Goal: Task Accomplishment & Management: Complete application form

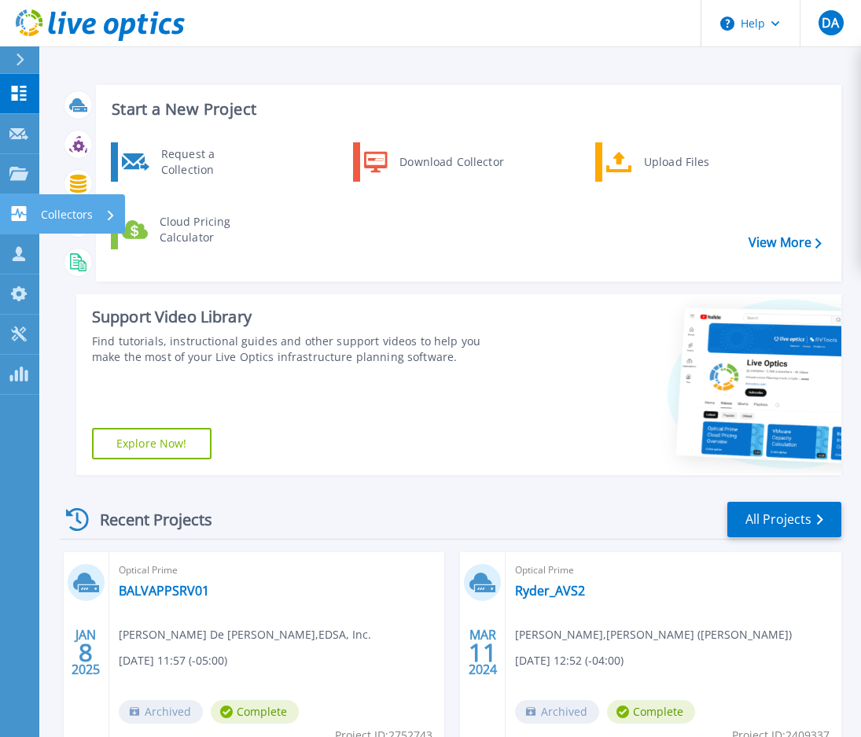
click at [60, 210] on p "Collectors" at bounding box center [67, 214] width 52 height 41
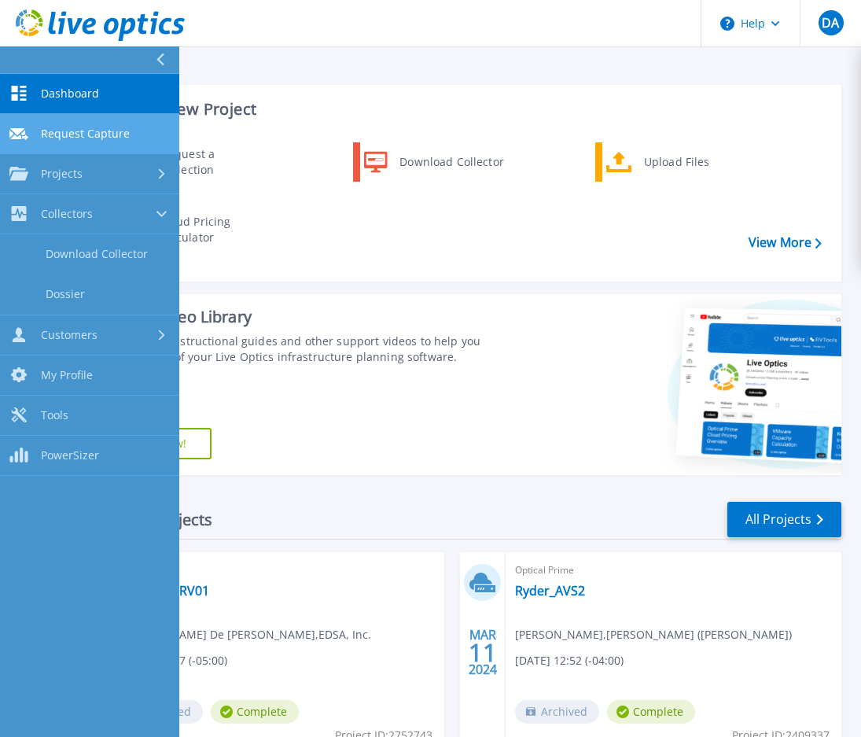
click at [71, 129] on span "Request Capture" at bounding box center [85, 134] width 89 height 14
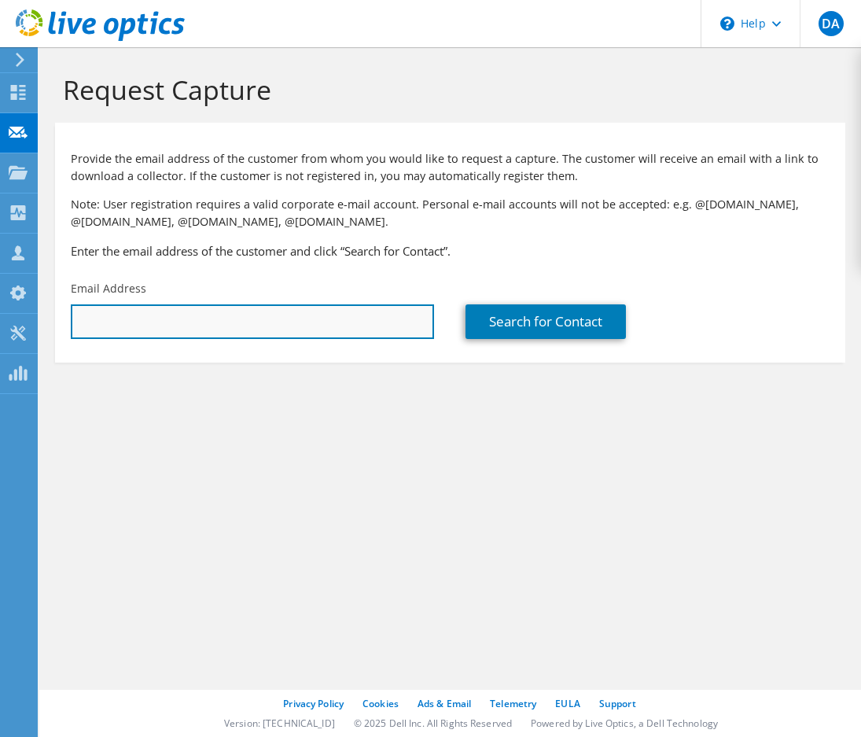
click at [280, 314] on input "text" at bounding box center [252, 321] width 363 height 35
paste input "[EMAIL_ADDRESS][DOMAIN_NAME]"
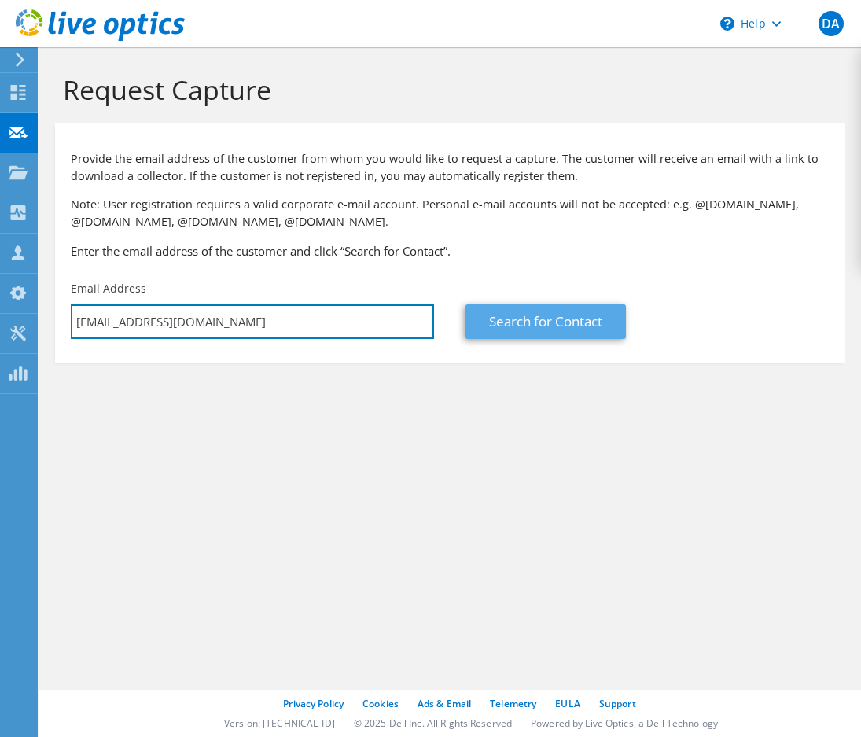
type input "[EMAIL_ADDRESS][DOMAIN_NAME]"
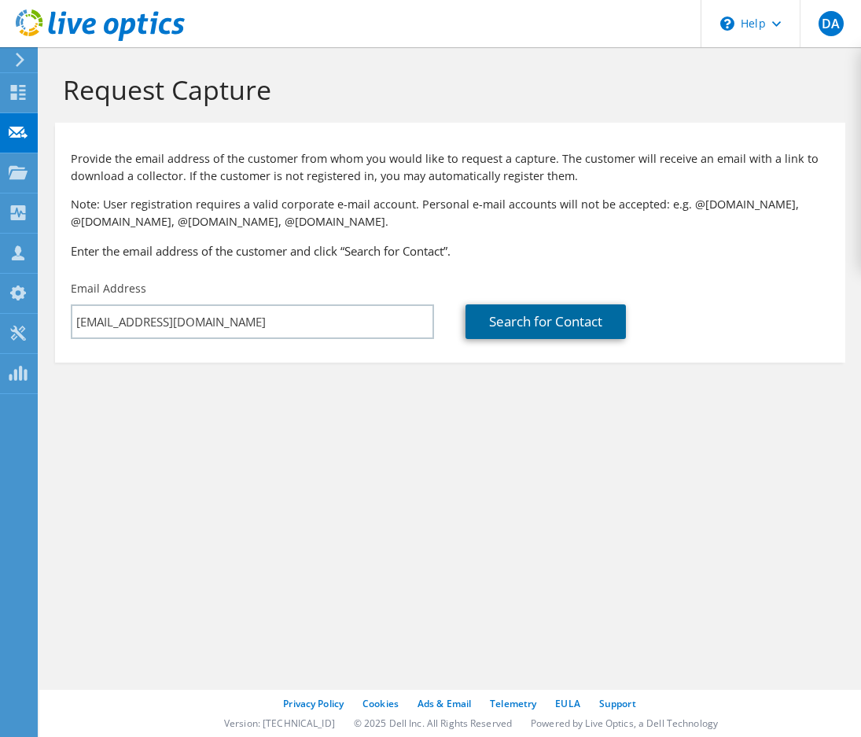
click at [505, 321] on link "Search for Contact" at bounding box center [546, 321] width 160 height 35
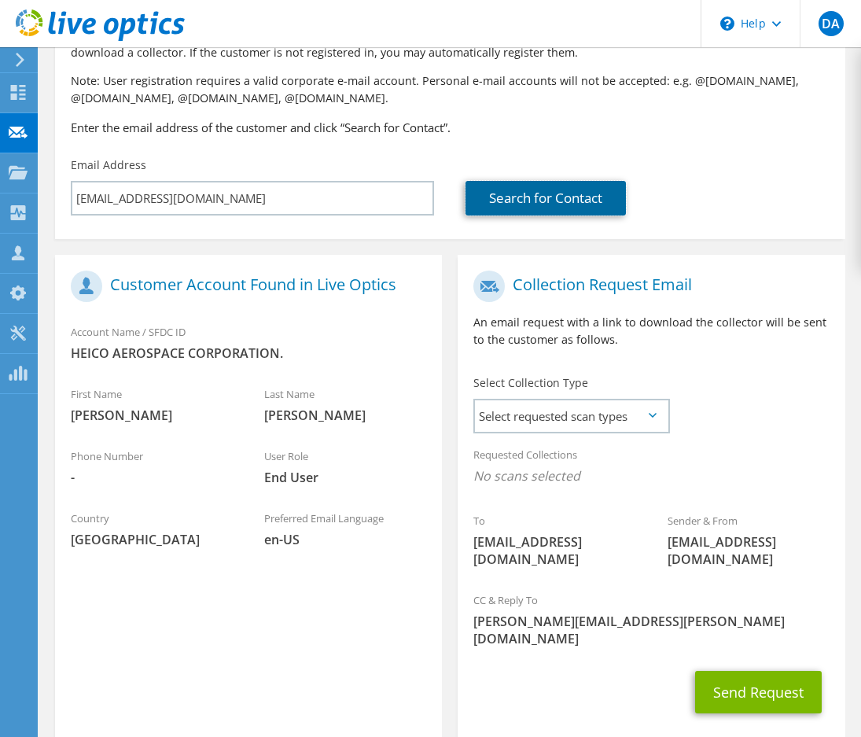
scroll to position [175, 0]
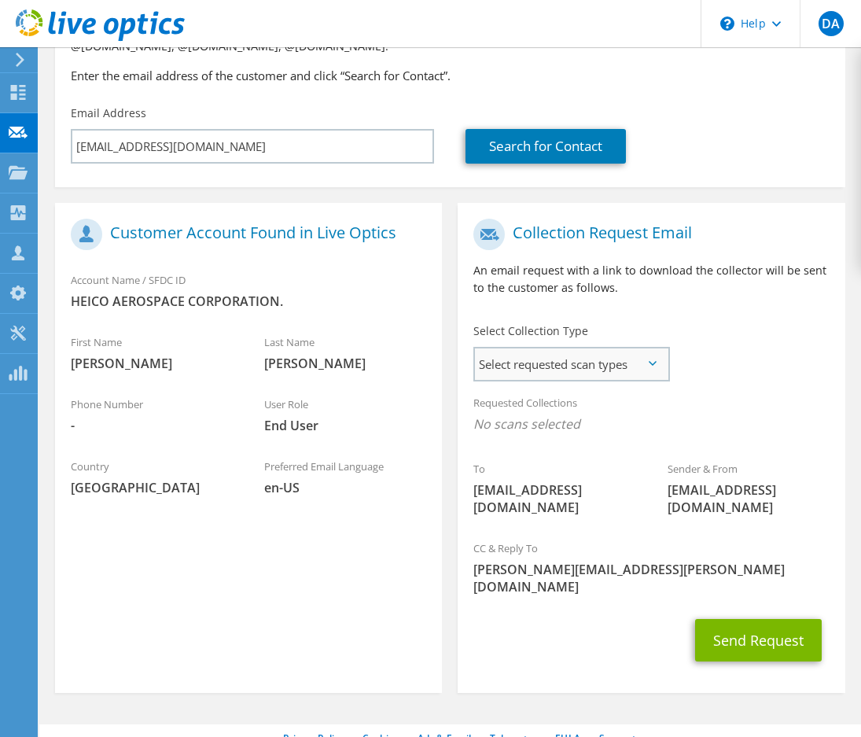
click at [552, 370] on span "Select requested scan types" at bounding box center [571, 363] width 193 height 31
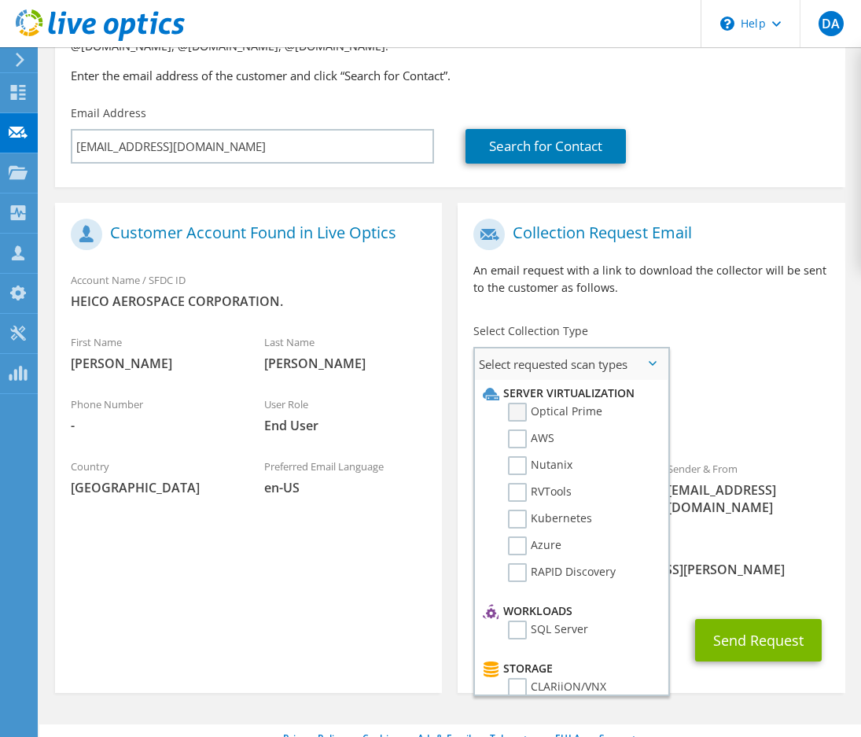
click at [518, 411] on label "Optical Prime" at bounding box center [555, 412] width 94 height 19
click at [0, 0] on input "Optical Prime" at bounding box center [0, 0] width 0 height 0
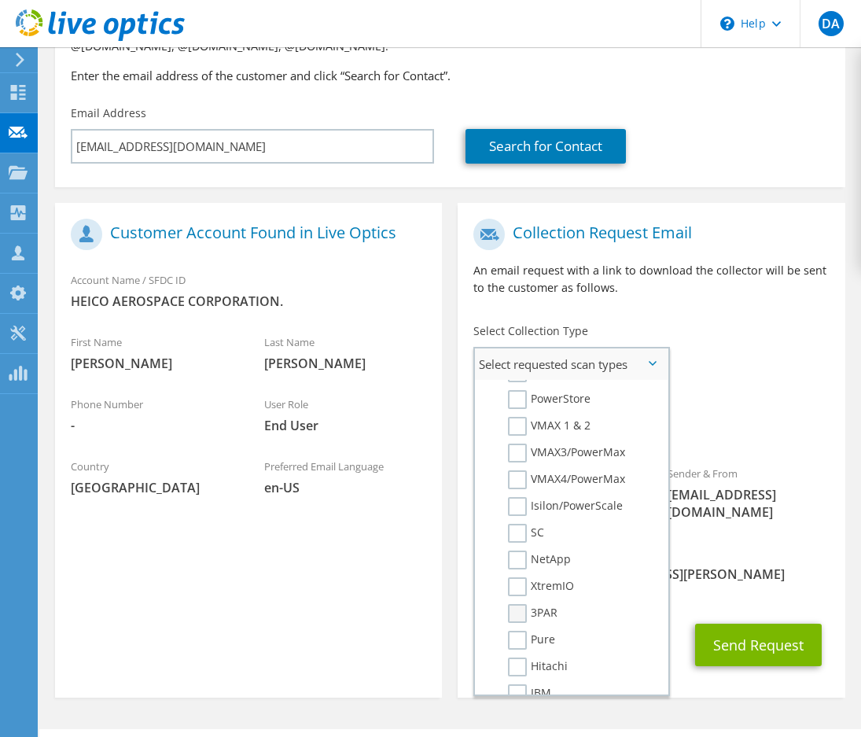
scroll to position [315, 0]
click at [517, 407] on label "Unity" at bounding box center [533, 399] width 50 height 19
click at [0, 0] on input "Unity" at bounding box center [0, 0] width 0 height 0
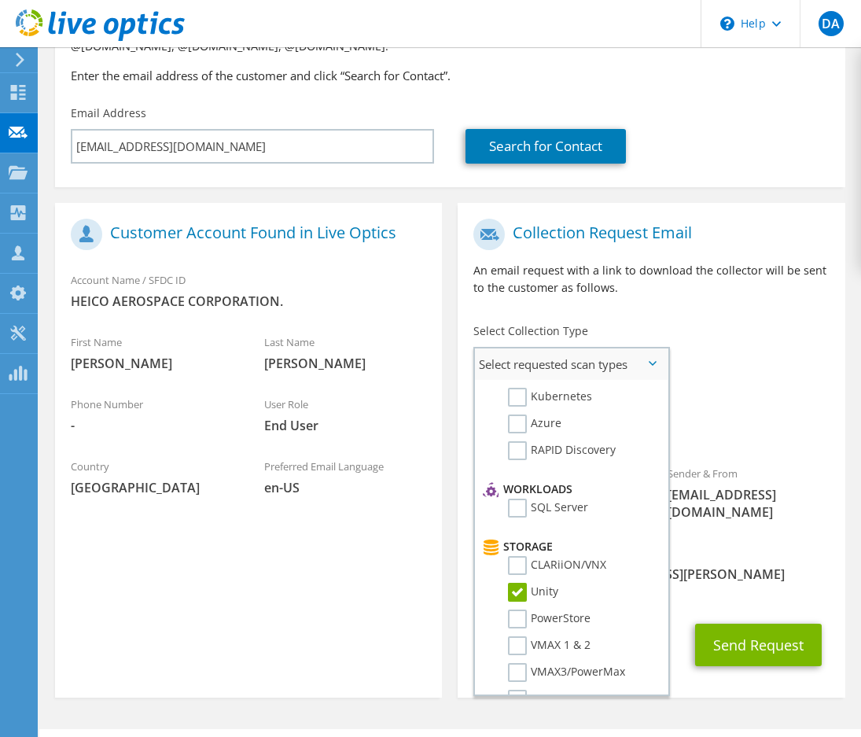
scroll to position [236, 0]
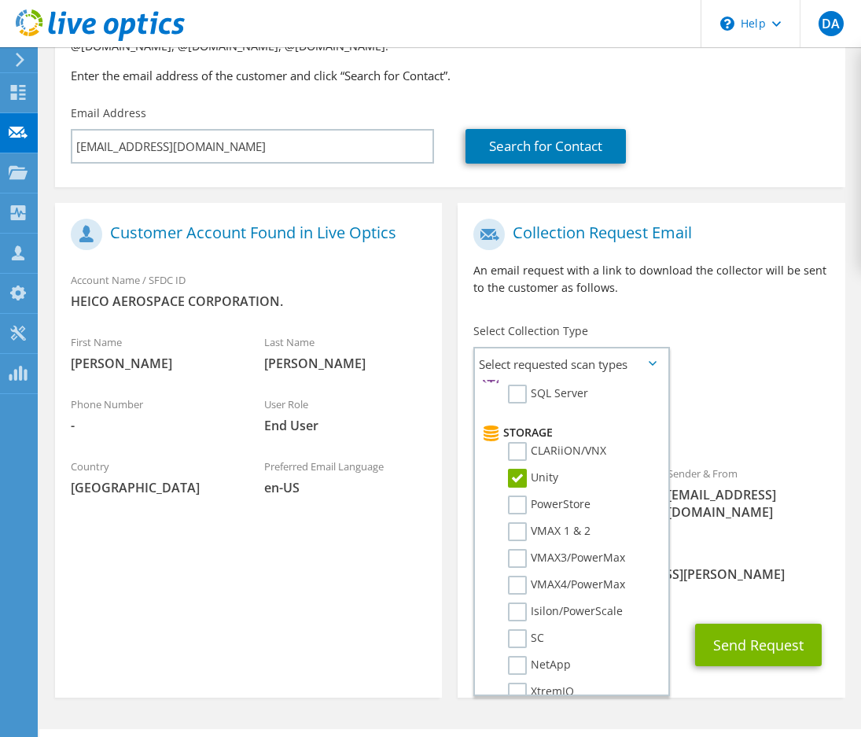
click at [761, 565] on span "[PERSON_NAME][EMAIL_ADDRESS][PERSON_NAME][DOMAIN_NAME]" at bounding box center [650, 582] width 355 height 35
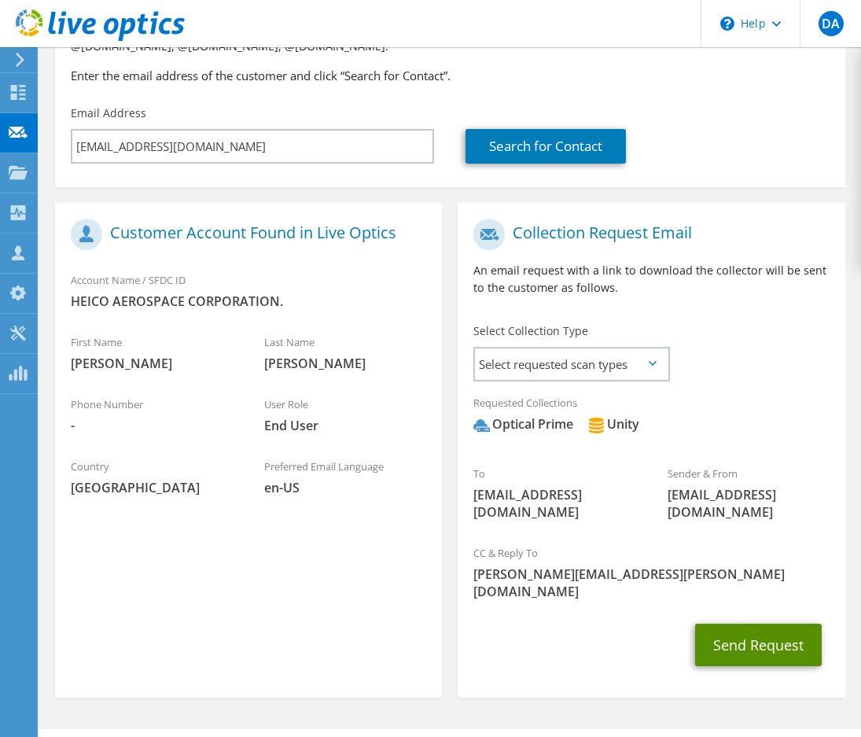
click at [761, 624] on button "Send Request" at bounding box center [758, 645] width 127 height 42
